Goal: Check status: Check status

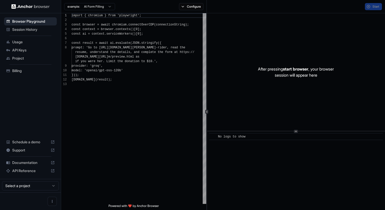
scroll to position [32, 0]
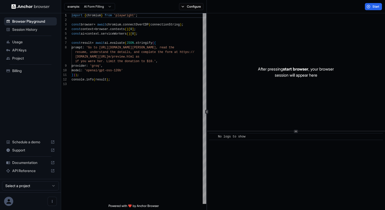
click at [37, 32] on span "Session History" at bounding box center [33, 29] width 43 height 5
click at [36, 28] on span "Session History" at bounding box center [33, 29] width 43 height 5
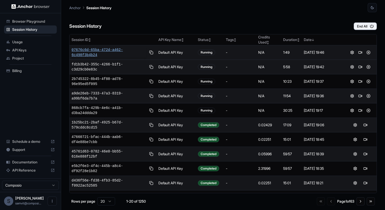
click at [92, 51] on span "07676c6d-65ba-472d-a462-6c498f3b4b24" at bounding box center [109, 52] width 75 height 10
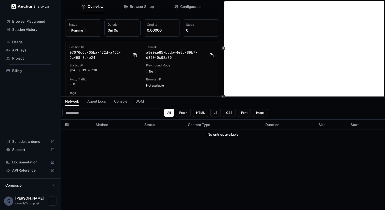
scroll to position [4, 0]
click at [96, 107] on div "Network Agent Logs Console DOM All Fetch HTML JS CSS Font Image URL Method Stat…" at bounding box center [223, 153] width 324 height 113
click at [98, 100] on span "Agent Logs" at bounding box center [96, 101] width 19 height 5
